Goal: Transaction & Acquisition: Purchase product/service

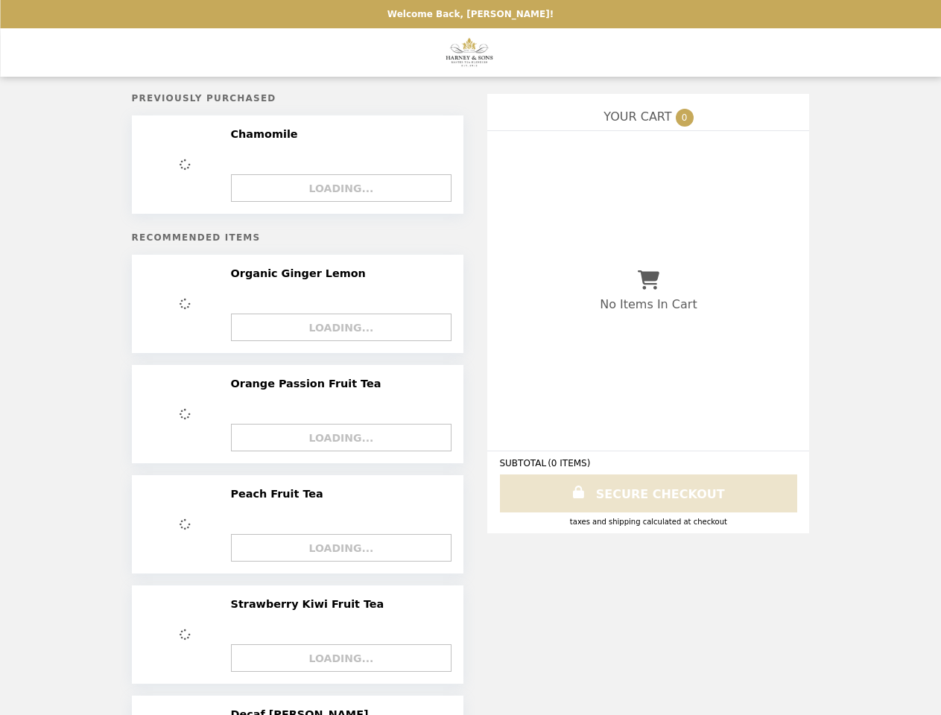
select select "**********"
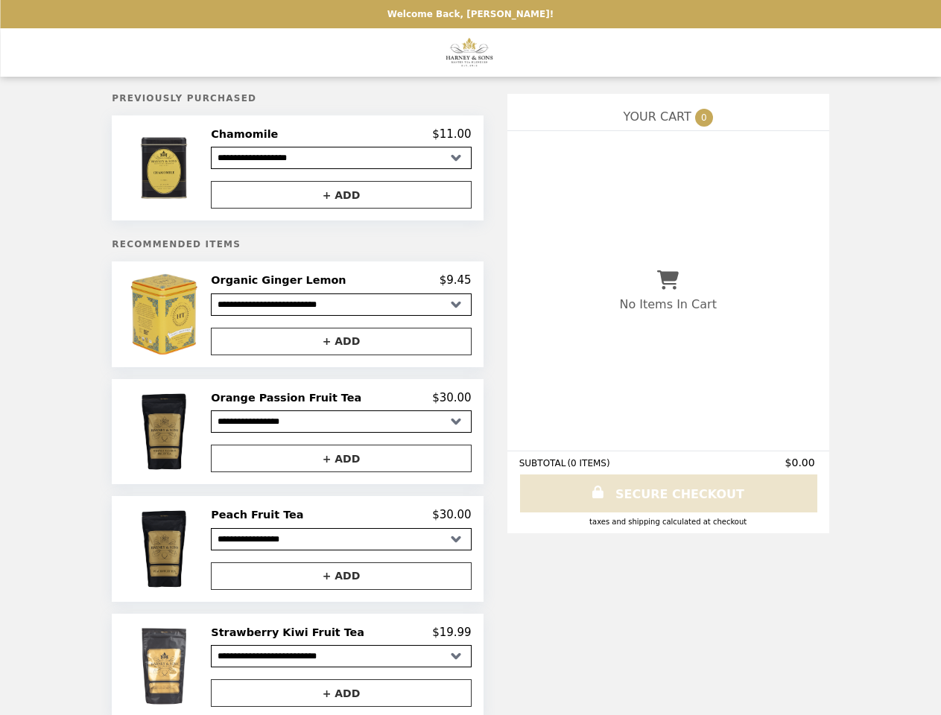
click at [191, 170] on img at bounding box center [165, 167] width 74 height 81
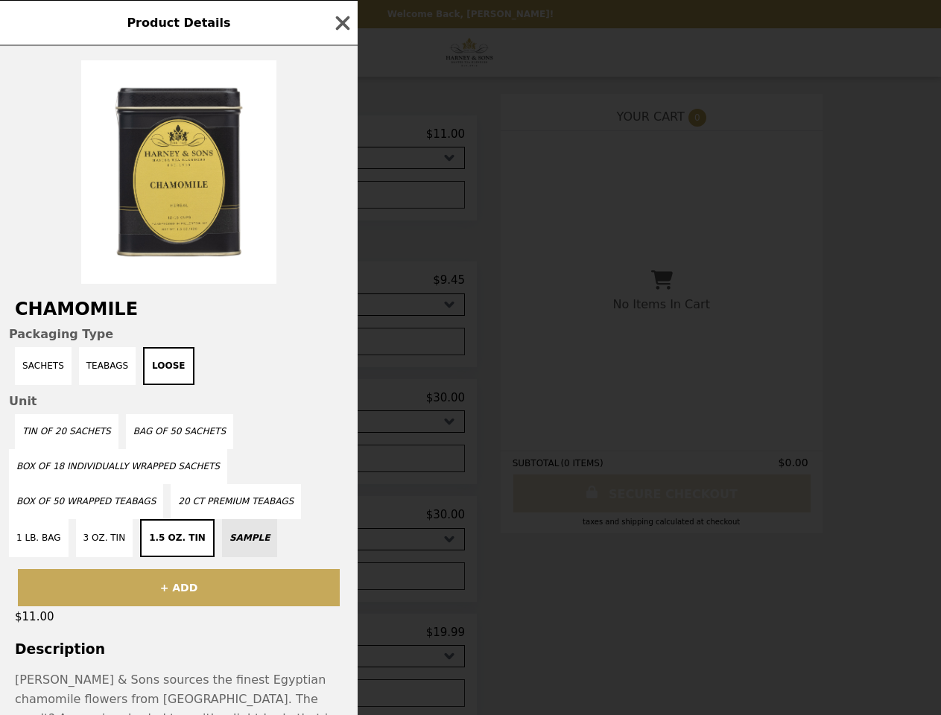
click at [341, 136] on div "Product Details Chamomile Packaging Type Sachets Teabags Loose Unit Tin of 20 S…" at bounding box center [470, 357] width 941 height 715
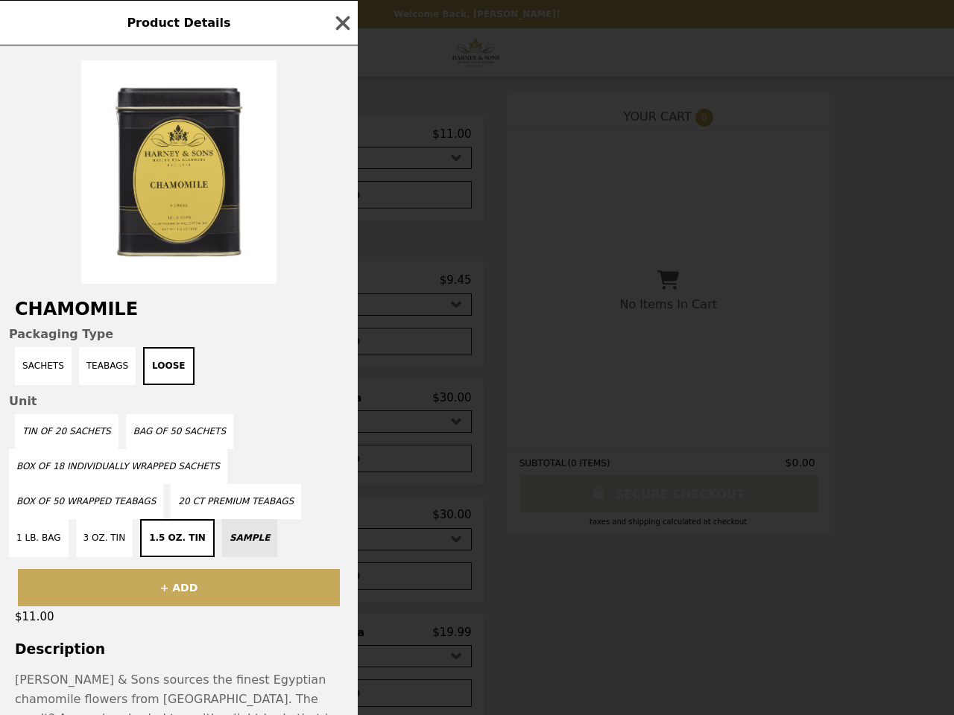
click at [341, 197] on div at bounding box center [179, 164] width 358 height 238
click at [191, 319] on div "Product Details Chamomile Packaging Type Sachets Teabags Loose Unit Tin of 20 S…" at bounding box center [477, 357] width 954 height 715
click at [341, 285] on div "Product Details Chamomile Packaging Type Sachets Teabags Loose Unit Tin of 20 S…" at bounding box center [477, 357] width 954 height 715
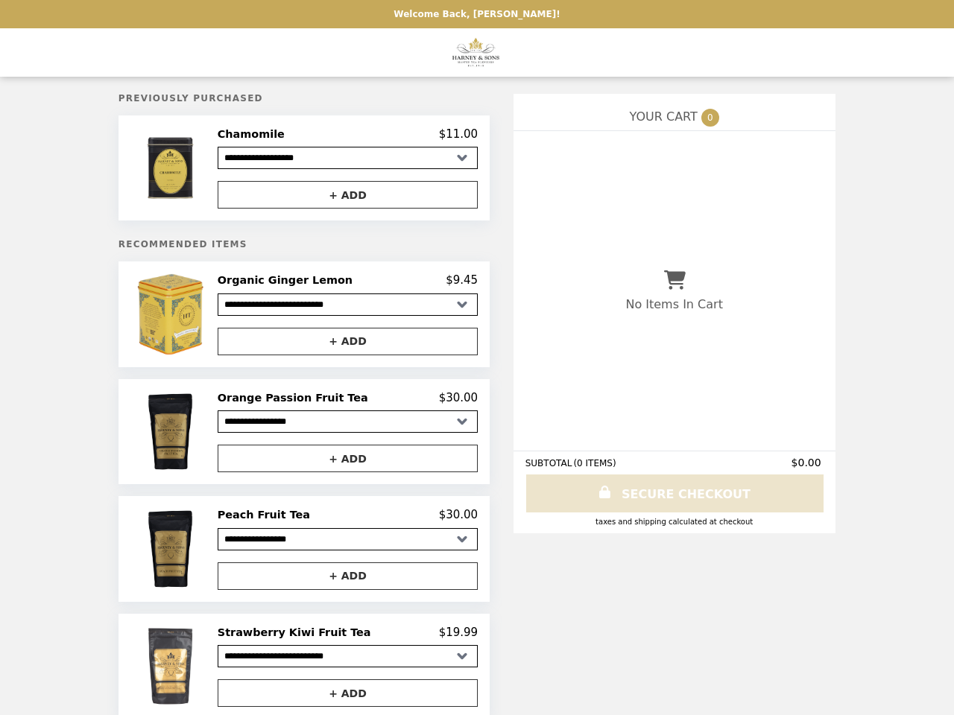
click at [341, 346] on button "+ ADD" at bounding box center [348, 342] width 260 height 28
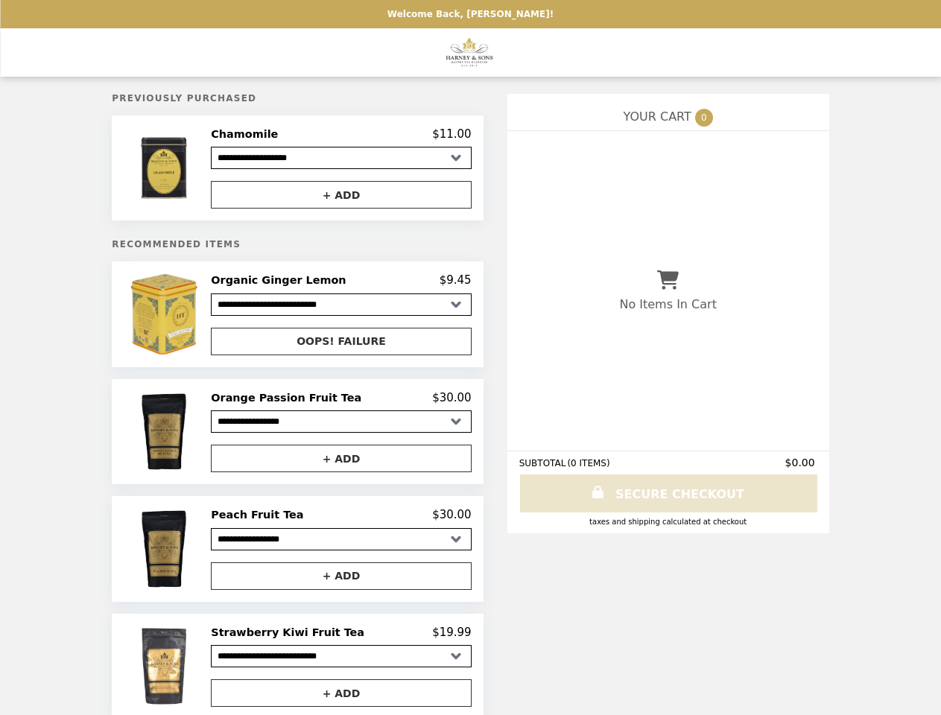
click at [191, 437] on img at bounding box center [165, 431] width 74 height 81
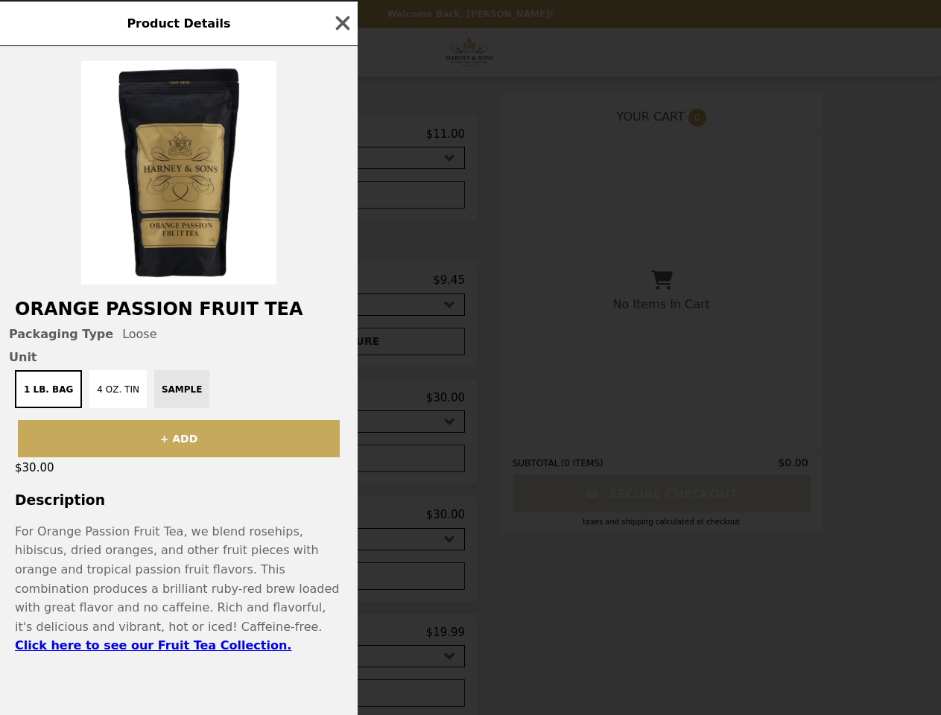
click at [341, 404] on div "Product Details Orange Passion Fruit Tea Packaging Type Loose Unit 1 lb. Bag 4 …" at bounding box center [470, 357] width 941 height 715
click at [341, 465] on div "$30.00" at bounding box center [179, 467] width 358 height 21
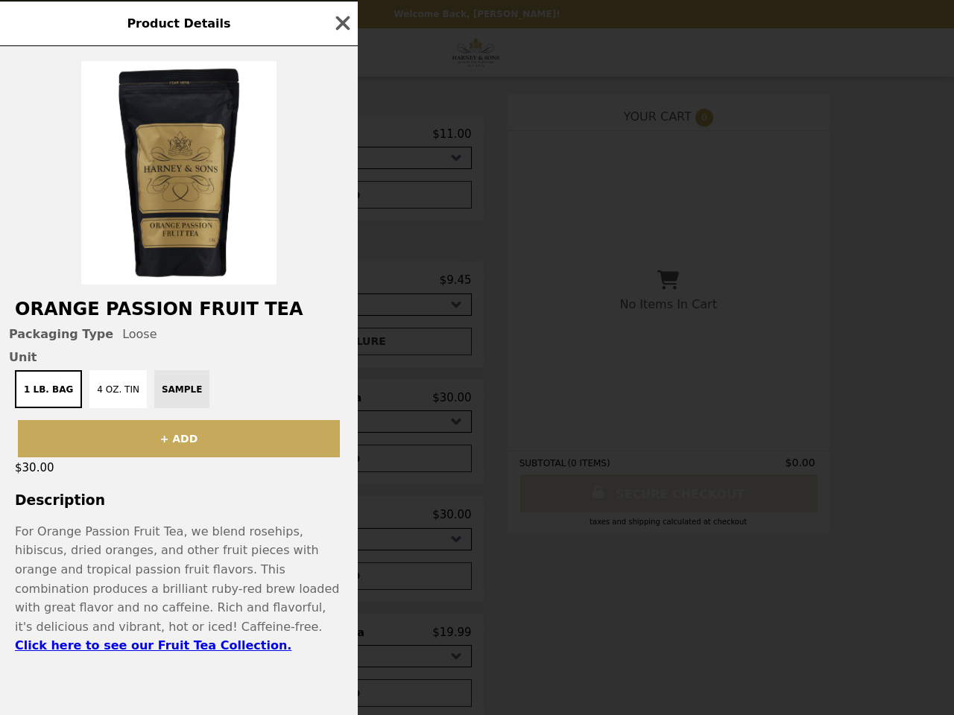
click at [191, 556] on div "Product Details Orange Passion Fruit Tea Packaging Type Loose Unit 1 lb. Bag 4 …" at bounding box center [477, 357] width 954 height 715
